Goal: Participate in discussion: Engage in conversation with other users on a specific topic

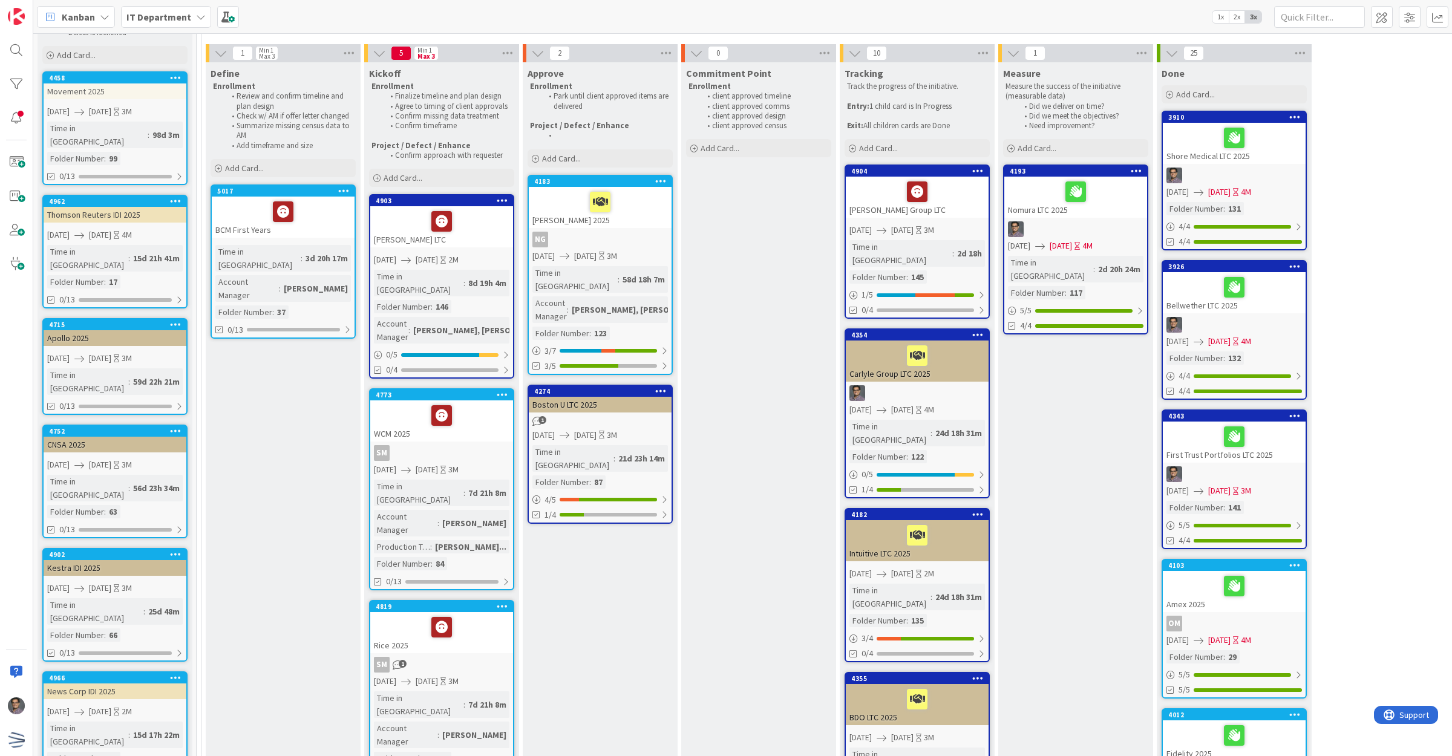
scroll to position [76, 0]
click at [133, 91] on div "Movement 2025" at bounding box center [115, 91] width 143 height 16
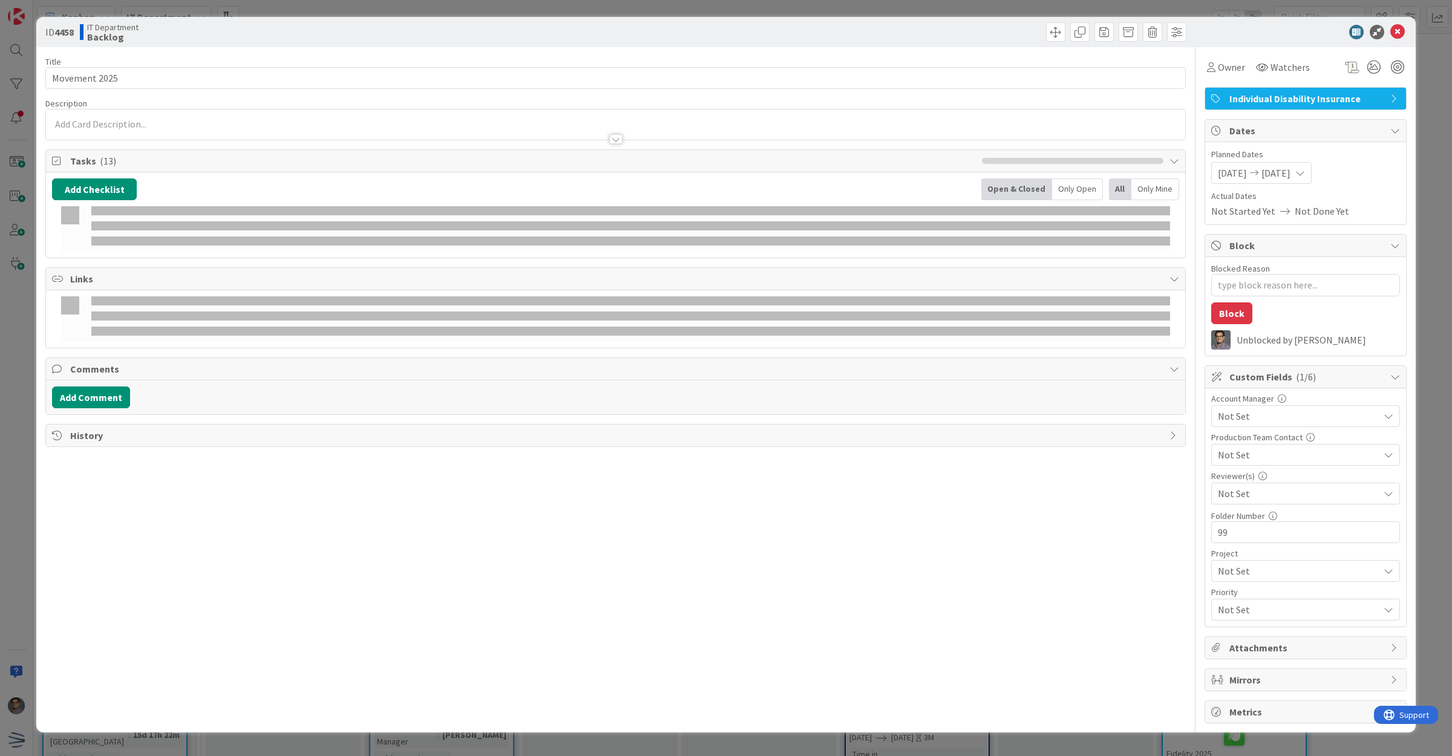
type textarea "x"
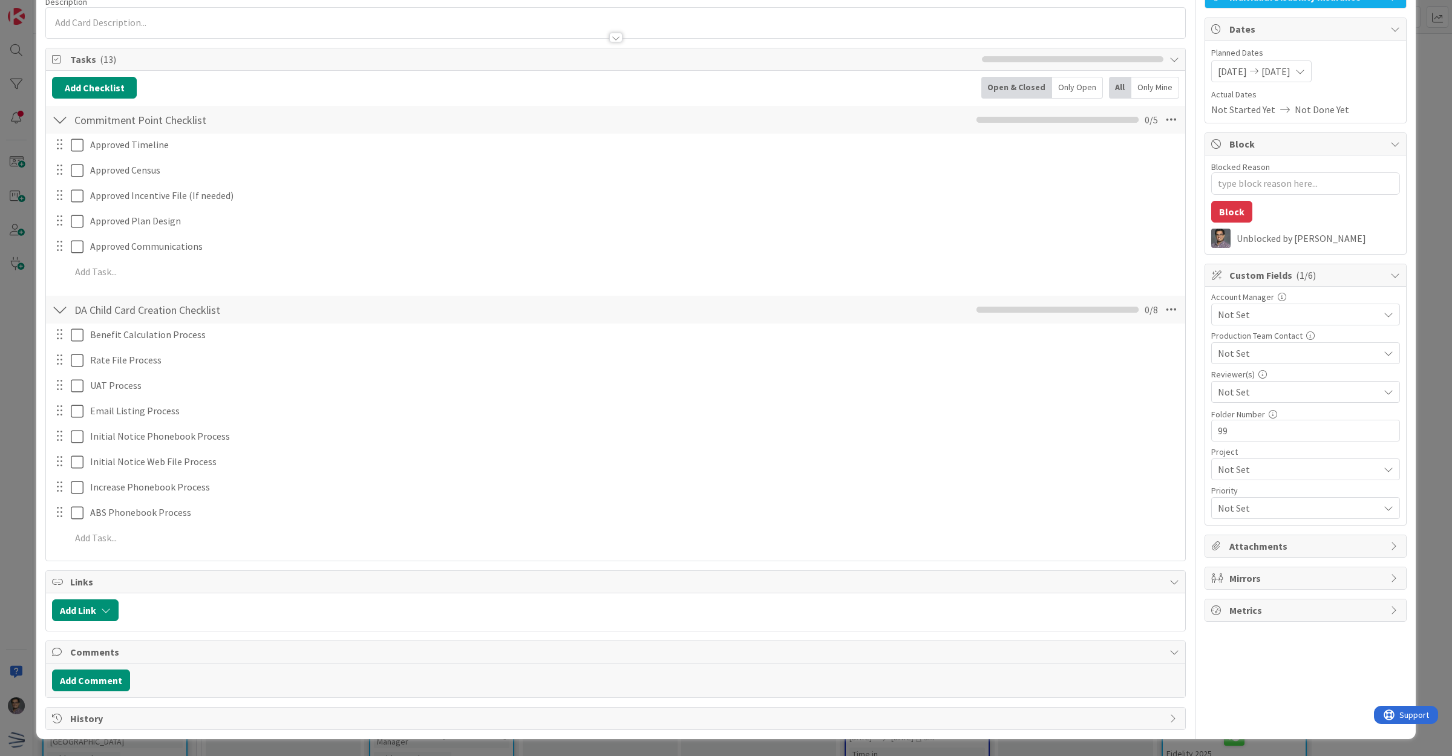
scroll to position [105, 0]
click at [107, 681] on button "Add Comment" at bounding box center [91, 681] width 78 height 22
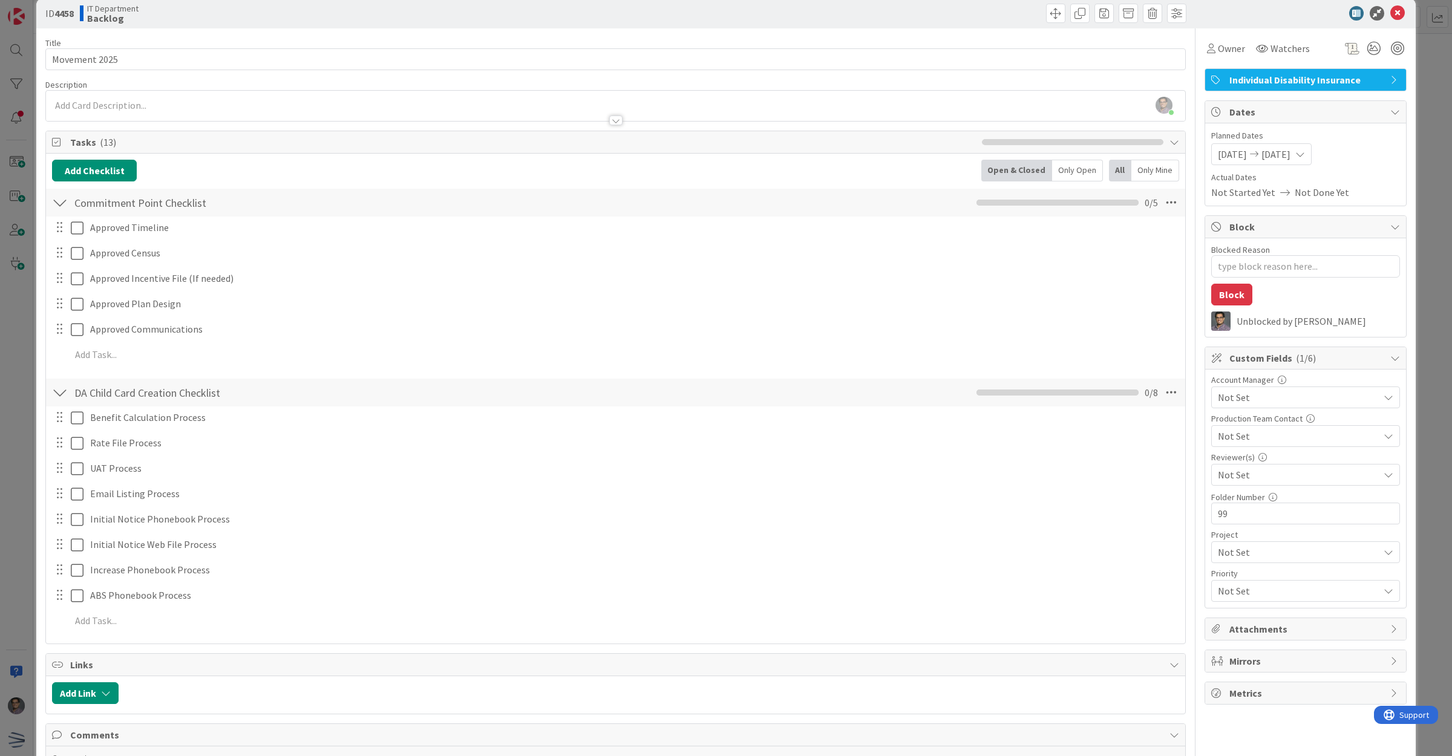
scroll to position [0, 0]
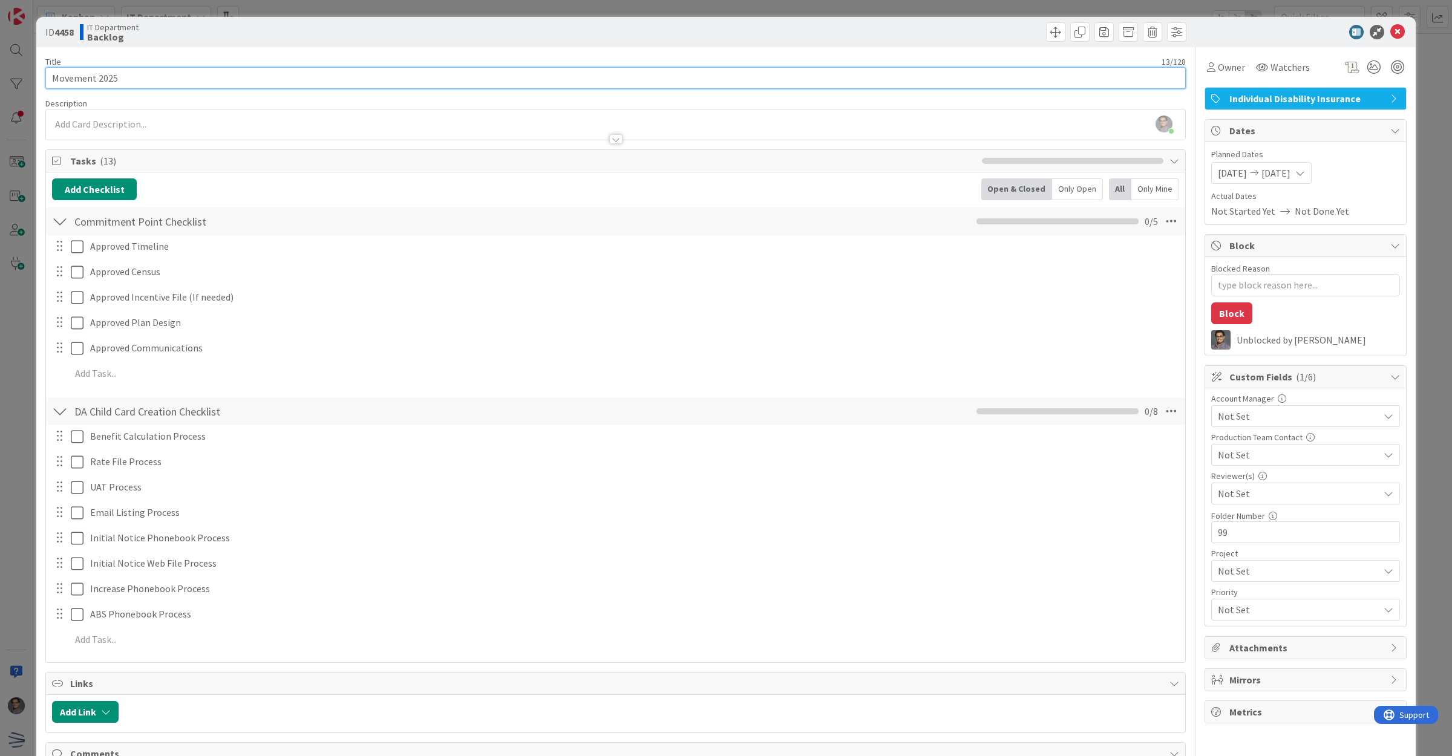
click at [128, 85] on input "Movement 2025" at bounding box center [615, 78] width 1141 height 22
type input "Movement 2025 (Open Enrollment)"
type textarea "x"
type input "Movement 2025 (Open Enrollment)"
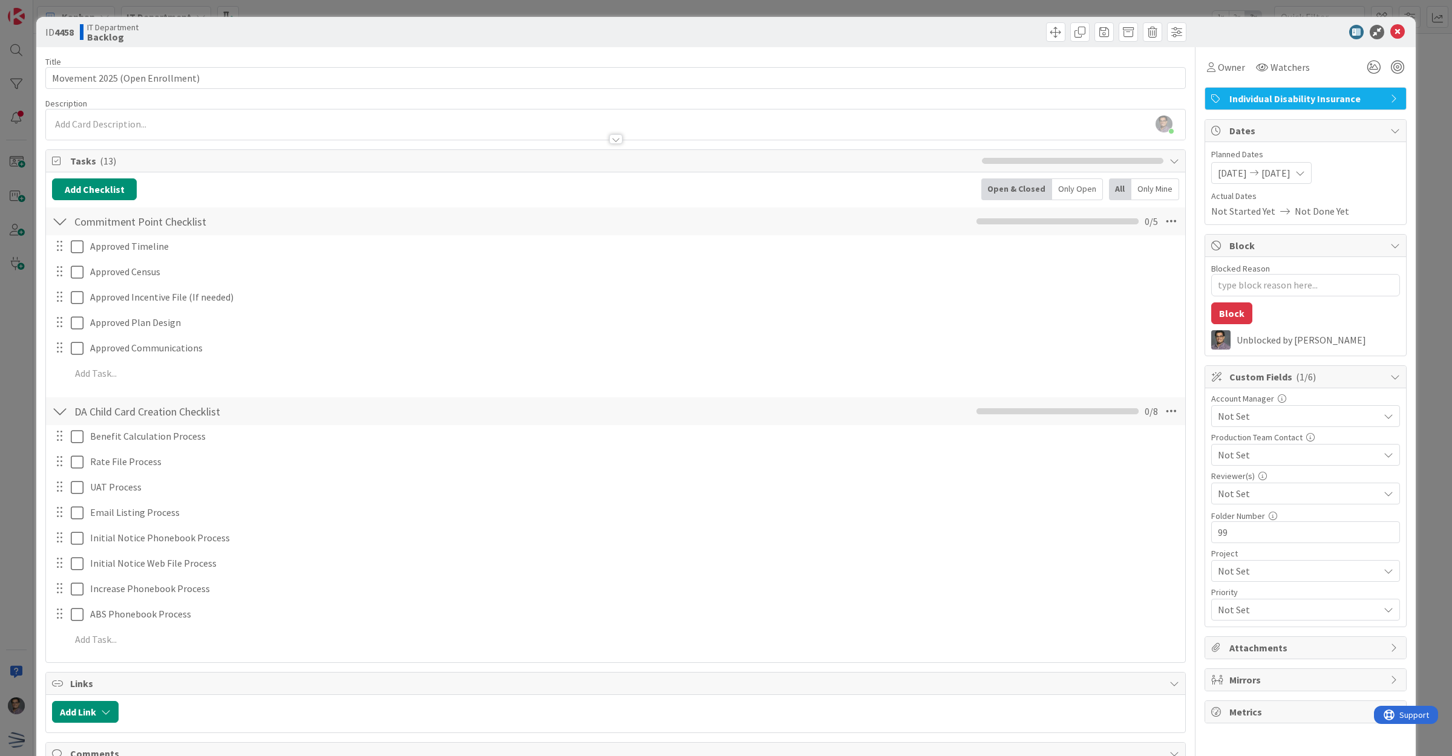
click at [1390, 31] on icon at bounding box center [1397, 32] width 15 height 15
